Goal: Information Seeking & Learning: Learn about a topic

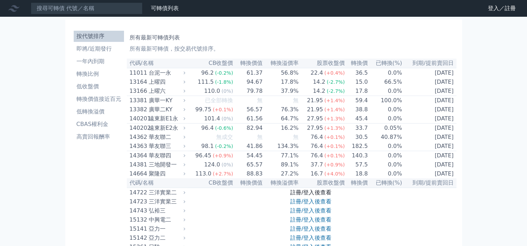
click at [303, 196] on link "註冊/登入後查看" at bounding box center [310, 192] width 41 height 7
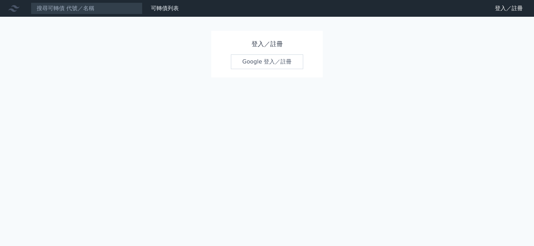
click at [266, 64] on link "Google 登入／註冊" at bounding box center [267, 61] width 73 height 15
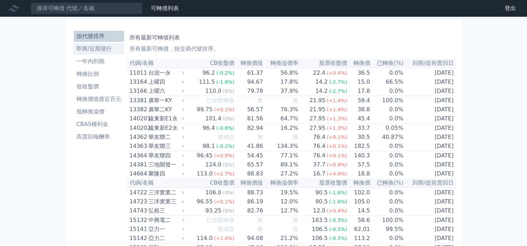
click at [91, 50] on li "即將/近期發行" at bounding box center [99, 49] width 50 height 8
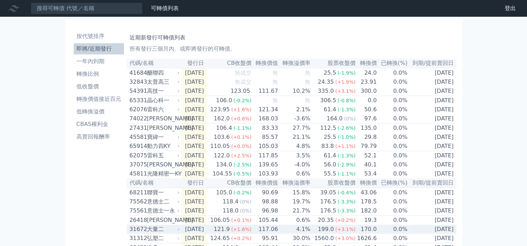
click at [371, 234] on td "170.0" at bounding box center [366, 229] width 21 height 9
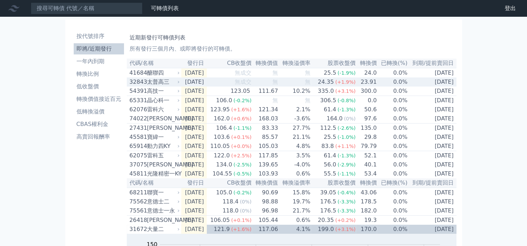
click at [207, 82] on td "[DATE]" at bounding box center [194, 82] width 26 height 9
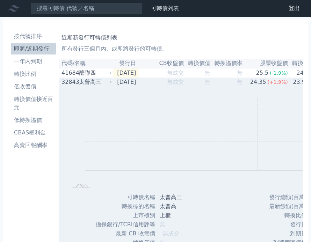
click at [257, 143] on rect "Chart" at bounding box center [228, 133] width 287 height 73
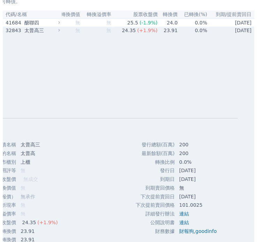
scroll to position [147, 0]
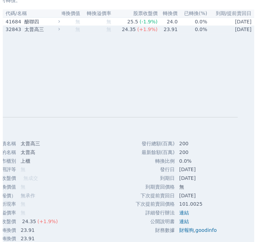
drag, startPoint x: 134, startPoint y: 191, endPoint x: 206, endPoint y: 193, distance: 72.0
click at [206, 193] on tr "下次提前賣回日 [DATE]" at bounding box center [175, 195] width 95 height 9
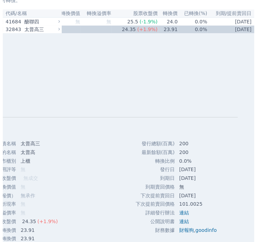
copy tr "下次提前賣回日 [DATE]"
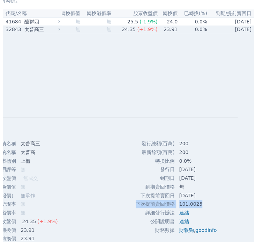
drag, startPoint x: 132, startPoint y: 200, endPoint x: 199, endPoint y: 203, distance: 67.1
click at [199, 203] on tr "下次提前賣回價格 101.0025" at bounding box center [175, 204] width 95 height 9
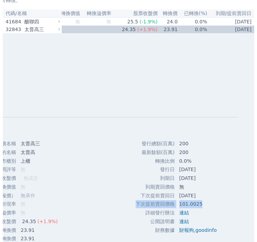
copy tr "下次提前賣回價格 101.0025"
